Goal: Navigation & Orientation: Find specific page/section

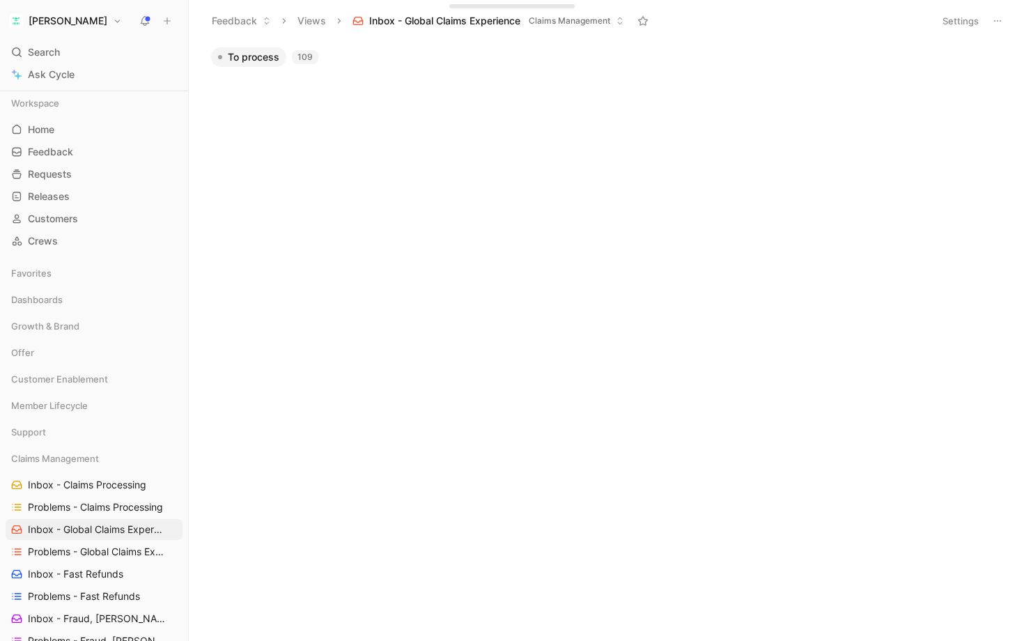
scroll to position [3321, 0]
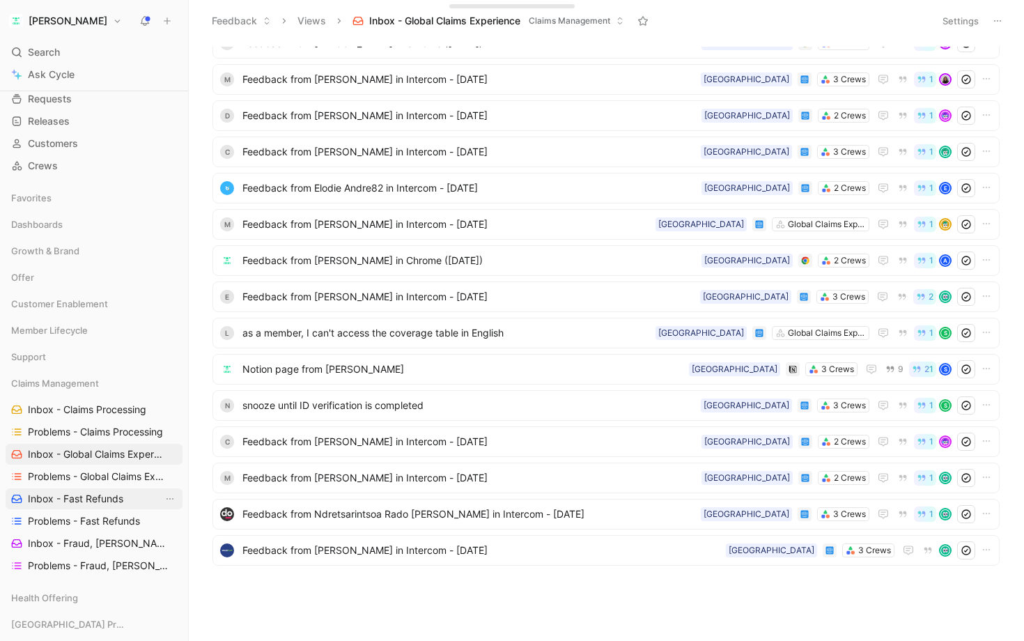
click at [124, 497] on link "Inbox - Fast Refunds" at bounding box center [94, 498] width 177 height 21
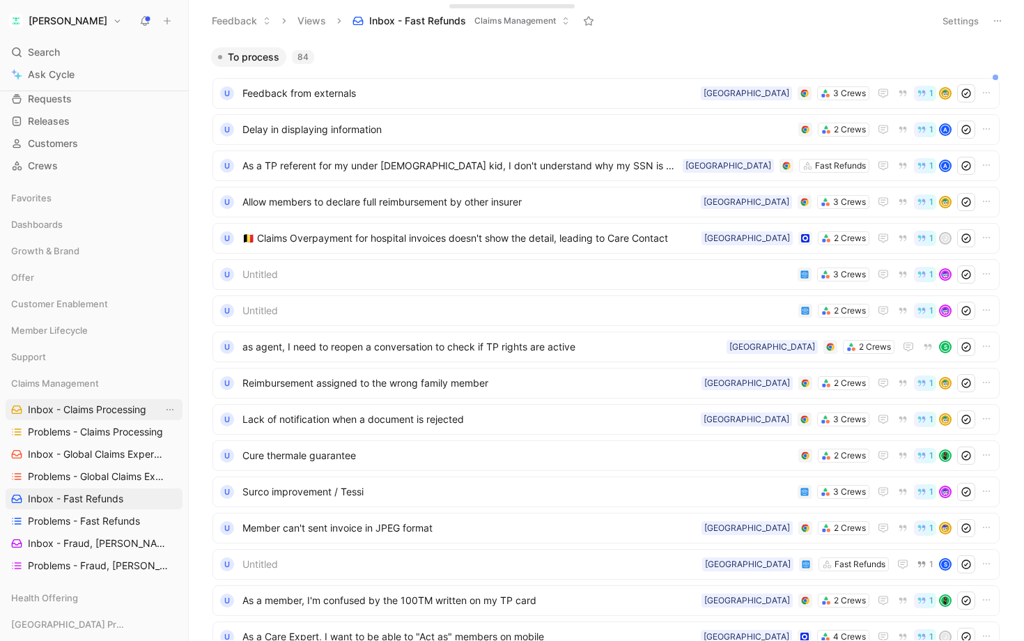
click at [108, 407] on span "Inbox - Claims Processing" at bounding box center [87, 410] width 118 height 14
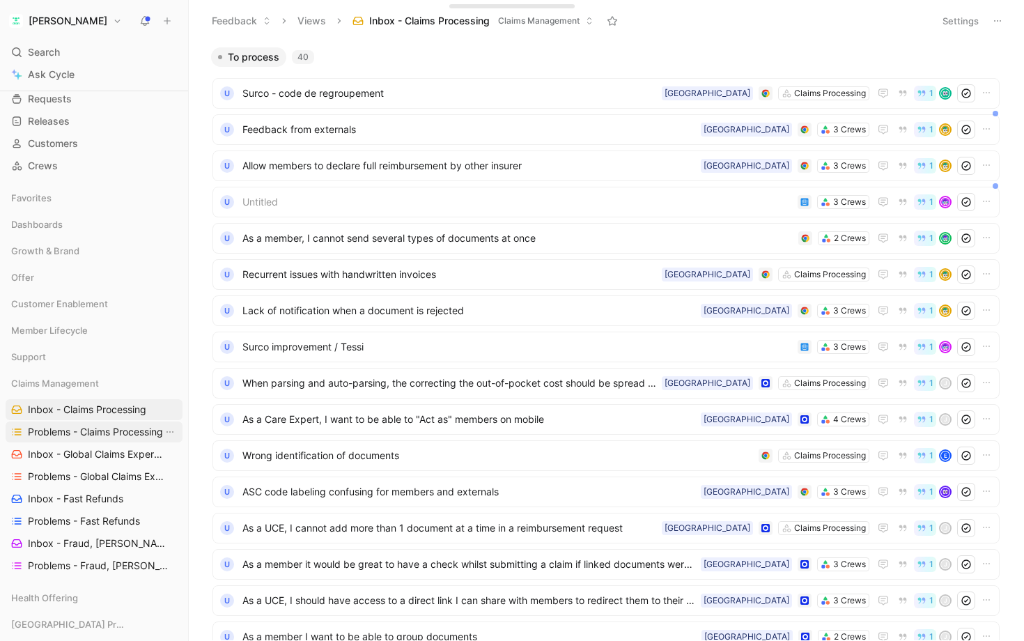
click at [98, 427] on span "Problems - Claims Processing" at bounding box center [95, 432] width 135 height 14
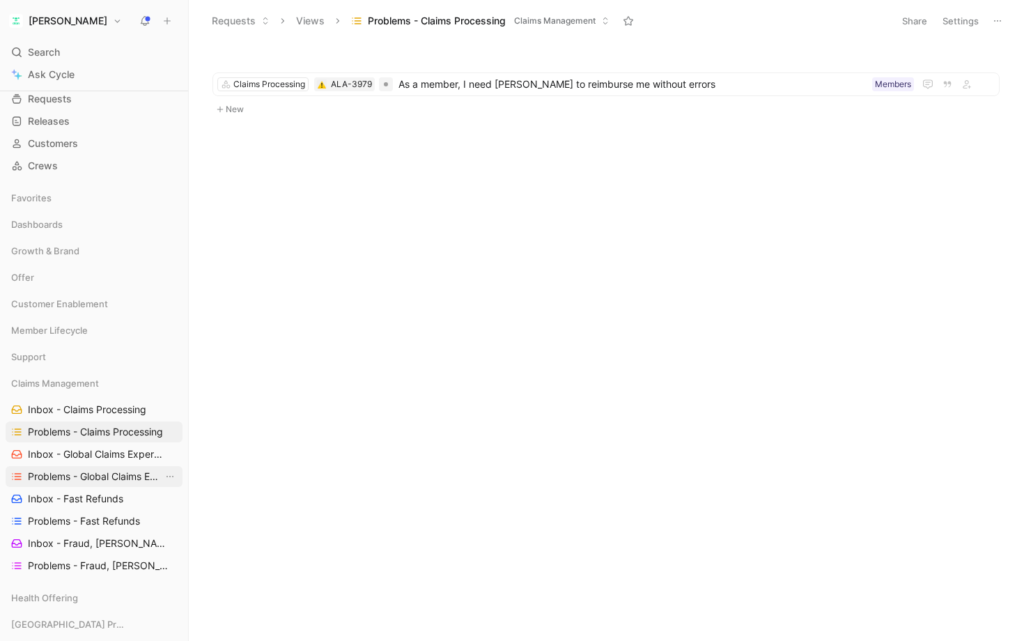
click at [102, 474] on span "Problems - Global Claims Experience" at bounding box center [95, 476] width 135 height 14
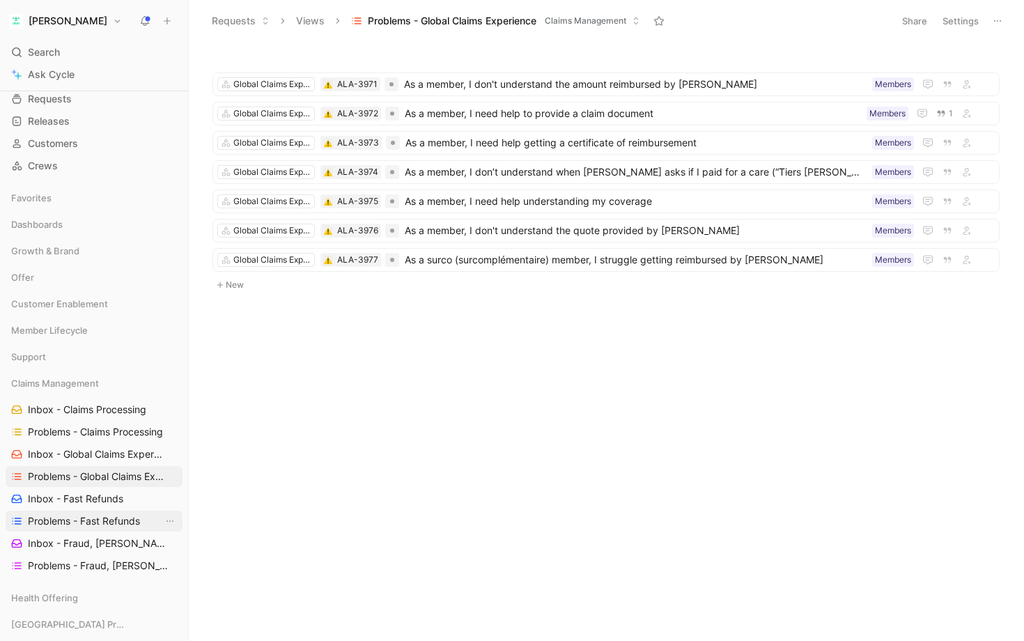
click at [91, 524] on span "Problems - Fast Refunds" at bounding box center [84, 521] width 112 height 14
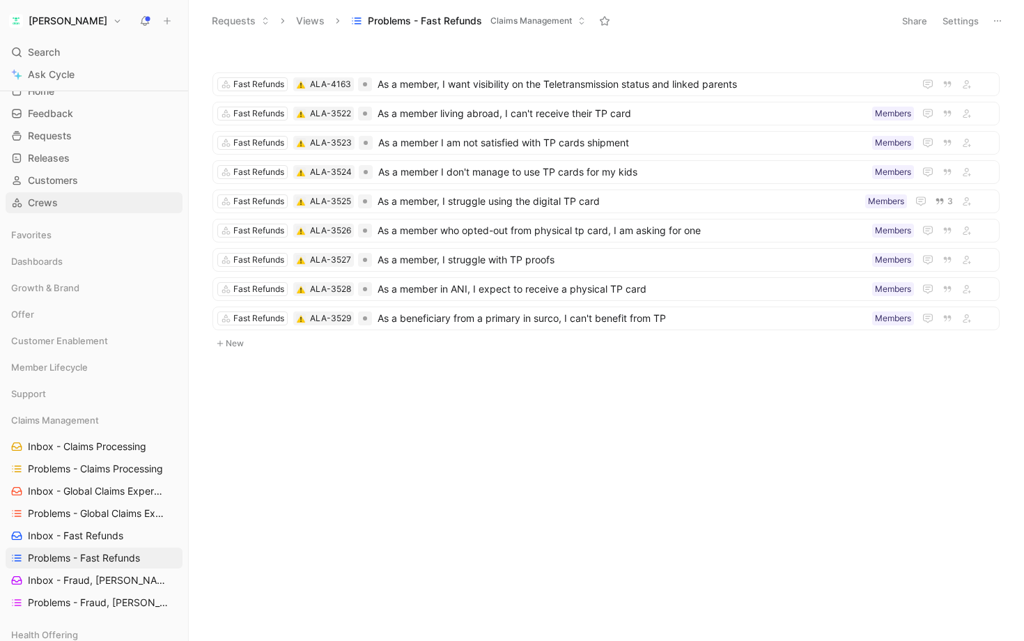
scroll to position [22, 0]
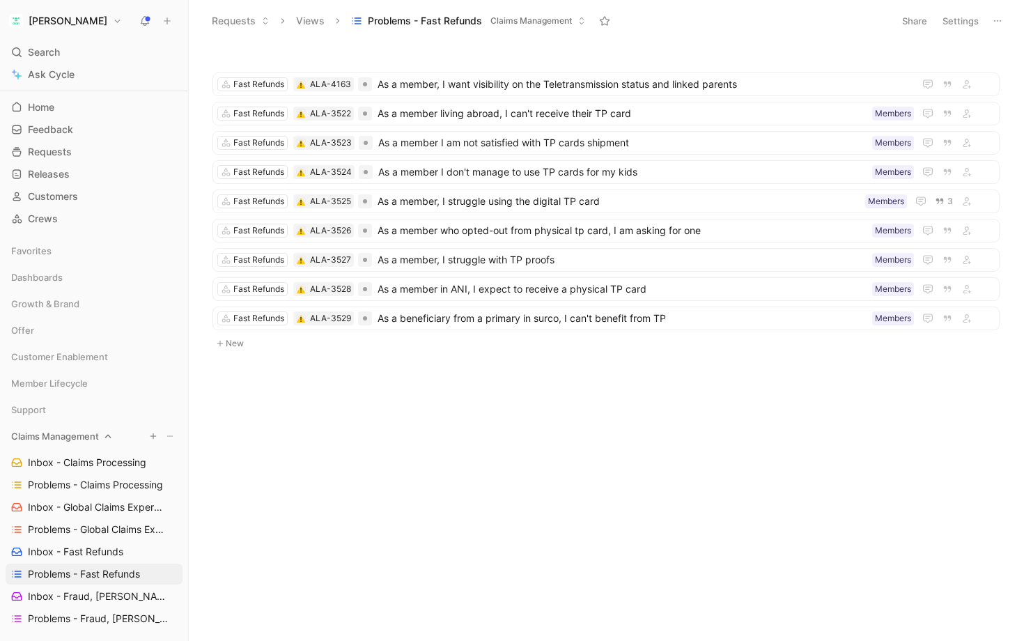
click at [104, 435] on icon at bounding box center [108, 436] width 10 height 10
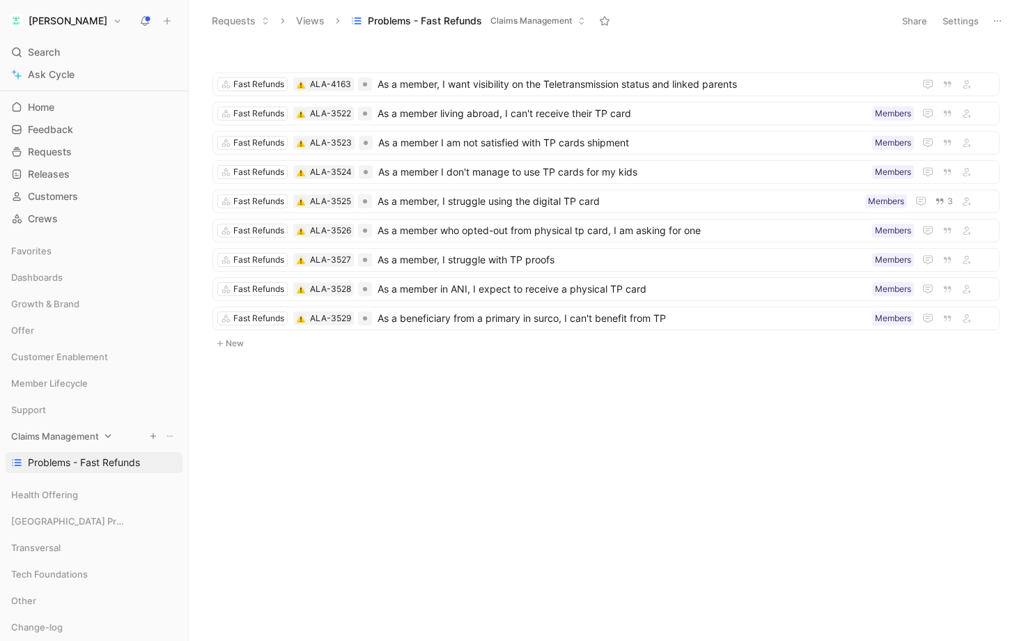
scroll to position [0, 0]
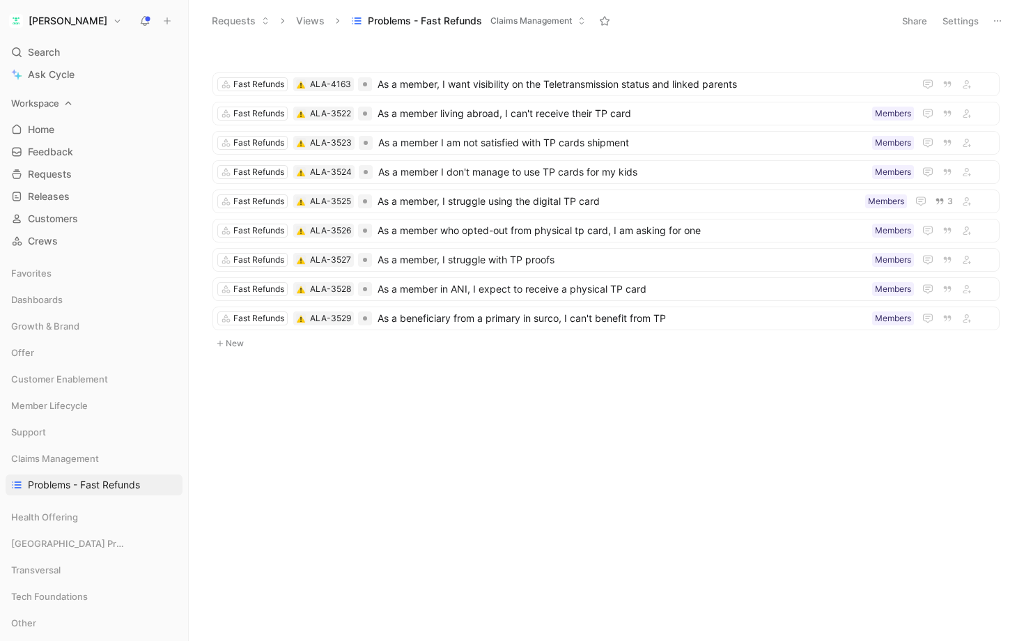
click at [68, 106] on icon at bounding box center [68, 103] width 10 height 10
